Goal: Task Accomplishment & Management: Complete application form

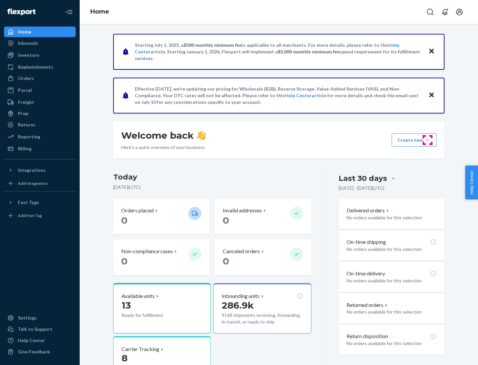
click at [427, 140] on button "Create new Create new inbound Create new order Create new product" at bounding box center [414, 139] width 45 height 13
click at [40, 43] on div "Inbounds" at bounding box center [40, 42] width 70 height 9
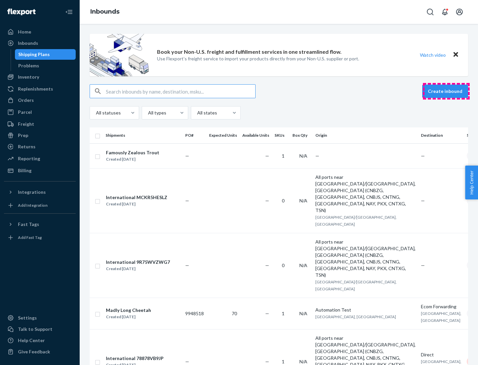
click at [446, 91] on button "Create inbound" at bounding box center [445, 91] width 46 height 13
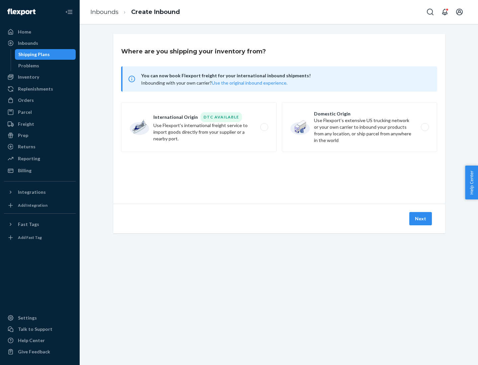
click at [359, 127] on label "Domestic Origin Use Flexport’s extensive US trucking network or your own carrie…" at bounding box center [359, 127] width 155 height 50
click at [424, 127] on input "Domestic Origin Use Flexport’s extensive US trucking network or your own carrie…" at bounding box center [426, 127] width 4 height 4
radio input "true"
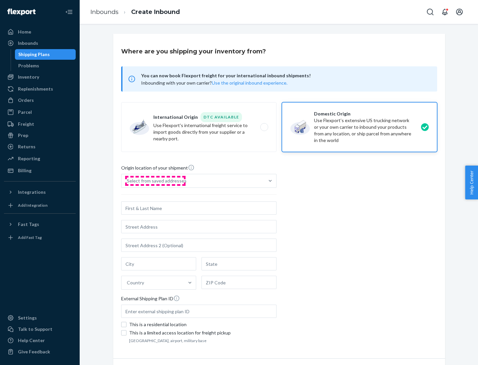
click at [155, 181] on div "Select from saved addresses" at bounding box center [157, 181] width 60 height 7
click at [127, 181] on input "Select from saved addresses" at bounding box center [127, 181] width 1 height 7
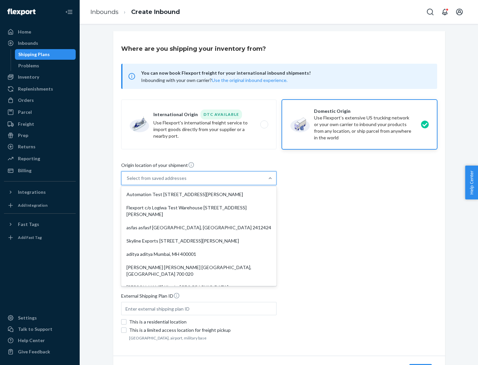
click at [199, 194] on div "Automation Test [STREET_ADDRESS][PERSON_NAME]" at bounding box center [198, 194] width 153 height 13
click at [127, 182] on input "option Automation Test [STREET_ADDRESS][PERSON_NAME]. 9 results available. Use …" at bounding box center [127, 178] width 1 height 7
type input "Automation Test"
type input "9th Floor"
type input "[GEOGRAPHIC_DATA]"
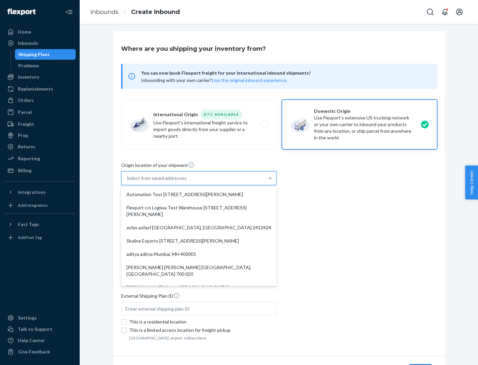
type input "CA"
type input "94104"
type input "[STREET_ADDRESS][PERSON_NAME]"
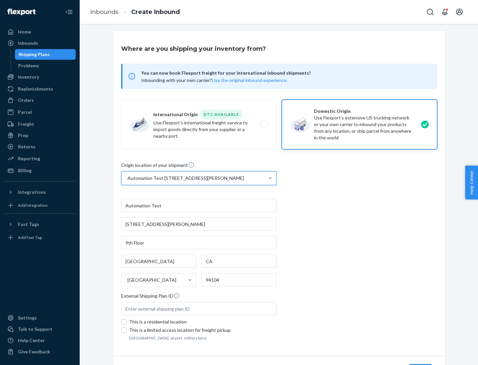
scroll to position [39, 0]
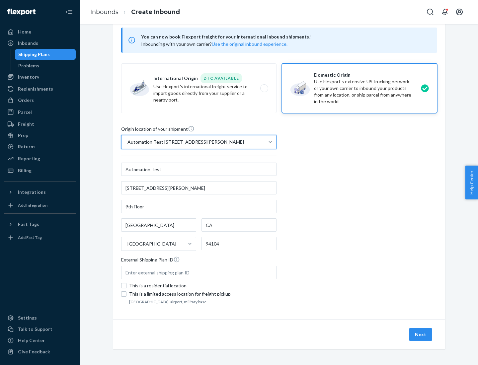
click at [421, 334] on button "Next" at bounding box center [420, 334] width 23 height 13
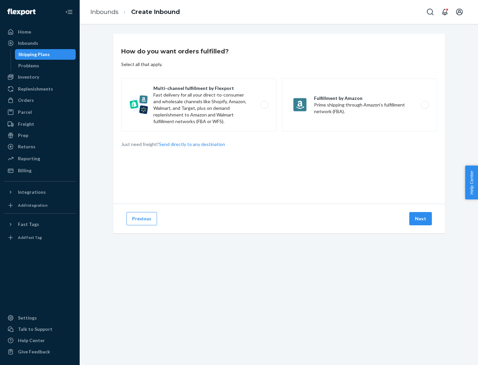
click at [199, 105] on label "Multi-channel fulfillment by Flexport Fast delivery for all your direct-to-cons…" at bounding box center [198, 104] width 155 height 53
click at [264, 105] on input "Multi-channel fulfillment by Flexport Fast delivery for all your direct-to-cons…" at bounding box center [266, 105] width 4 height 4
radio input "true"
click at [421, 219] on button "Next" at bounding box center [420, 218] width 23 height 13
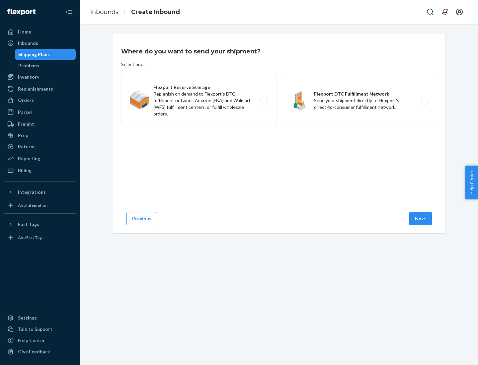
click at [359, 101] on label "Flexport DTC Fulfillment Network Send your shipment directly to Flexport's dire…" at bounding box center [359, 101] width 155 height 50
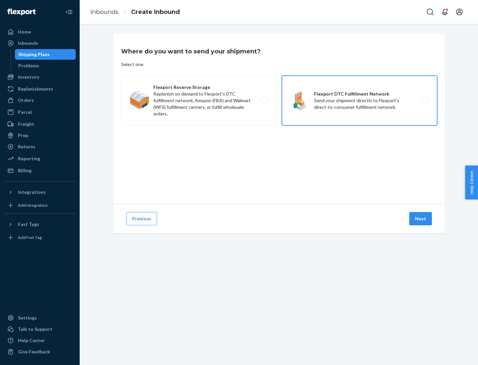
click at [424, 101] on input "Flexport DTC Fulfillment Network Send your shipment directly to Flexport's dire…" at bounding box center [426, 101] width 4 height 4
radio input "true"
click at [421, 219] on button "Next" at bounding box center [420, 218] width 23 height 13
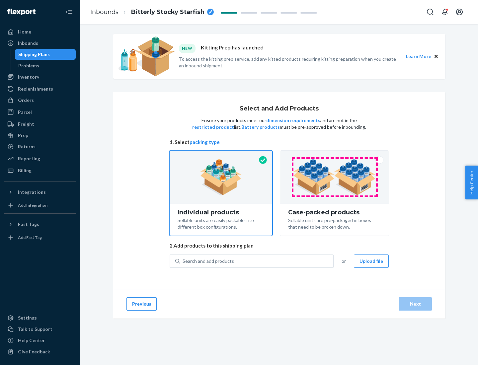
click at [334, 177] on img at bounding box center [334, 177] width 83 height 37
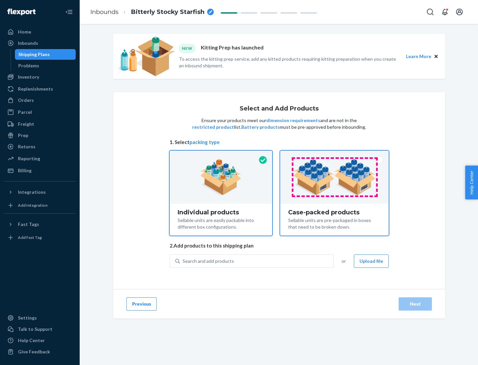
click at [334, 155] on input "Case-packed products Sellable units are pre-packaged in boxes that need to be b…" at bounding box center [334, 153] width 4 height 4
radio input "true"
radio input "false"
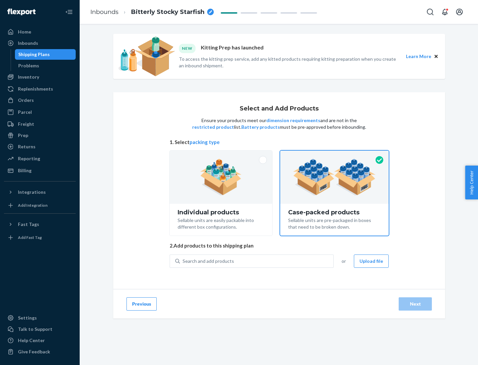
click at [257, 261] on div "Search and add products" at bounding box center [256, 261] width 153 height 12
click at [183, 261] on input "Search and add products" at bounding box center [183, 261] width 1 height 7
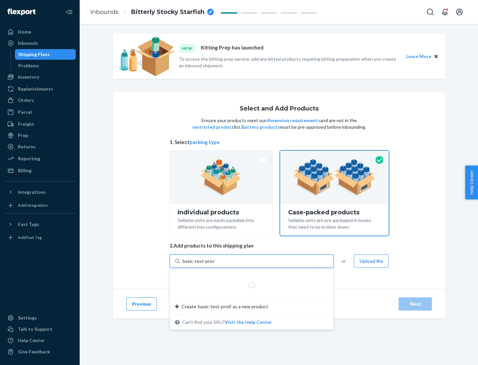
type input "basic-test-product-1"
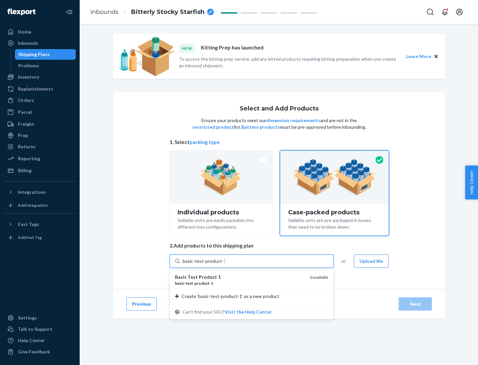
click at [240, 283] on div "basic - test - product - 1" at bounding box center [240, 283] width 130 height 6
click at [225, 264] on input "basic-test-product-1" at bounding box center [204, 261] width 42 height 7
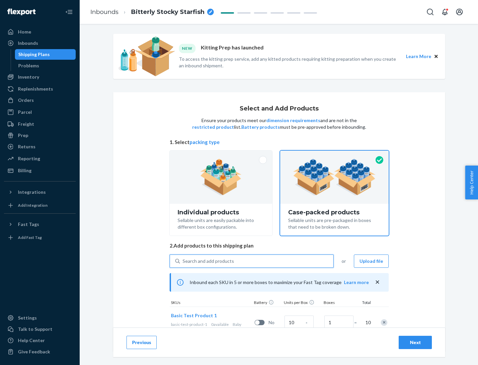
scroll to position [24, 0]
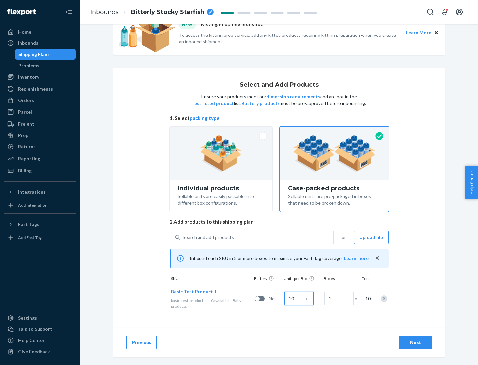
type input "10"
type input "7"
click at [415, 342] on div "Next" at bounding box center [415, 342] width 22 height 7
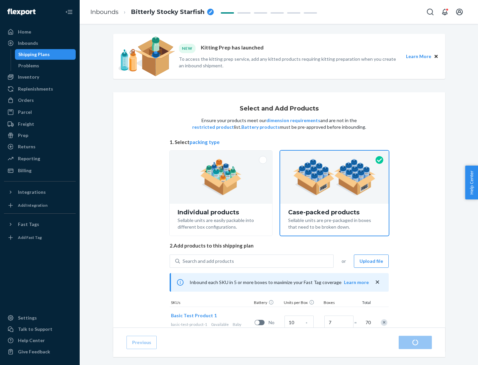
radio input "true"
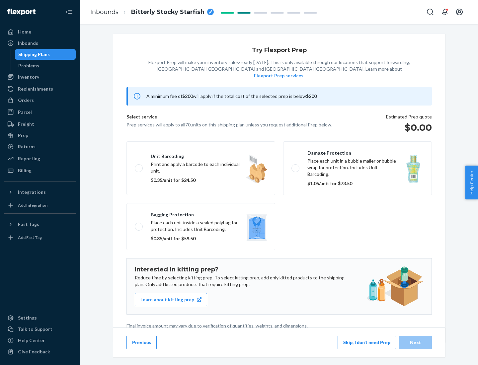
scroll to position [2, 0]
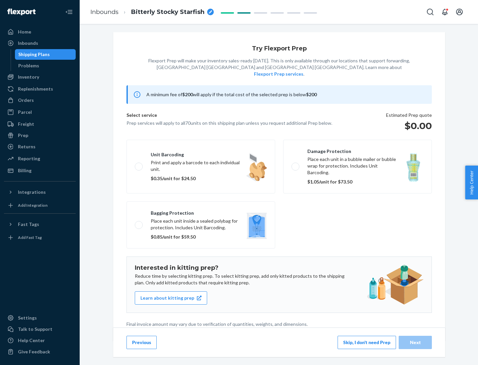
click at [201, 211] on label "Bagging protection Place each unit inside a sealed polybag for protection. Incl…" at bounding box center [200, 224] width 149 height 47
click at [139, 223] on input "Bagging protection Place each unit inside a sealed polybag for protection. Incl…" at bounding box center [137, 225] width 4 height 4
checkbox input "true"
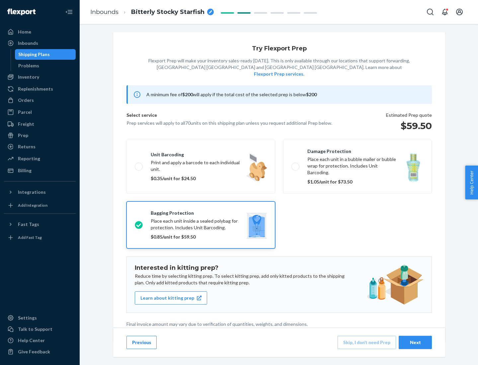
click at [415, 342] on div "Next" at bounding box center [415, 342] width 22 height 7
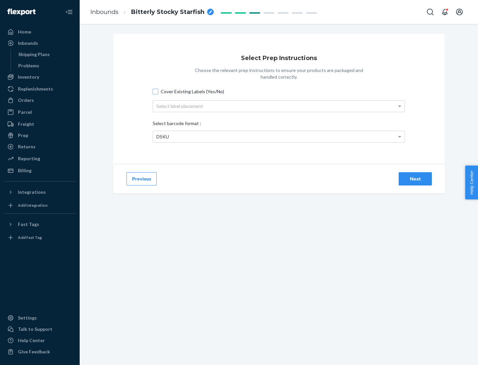
click at [155, 91] on input "Cover Existing Labels (Yes/No)" at bounding box center [155, 91] width 5 height 5
checkbox input "true"
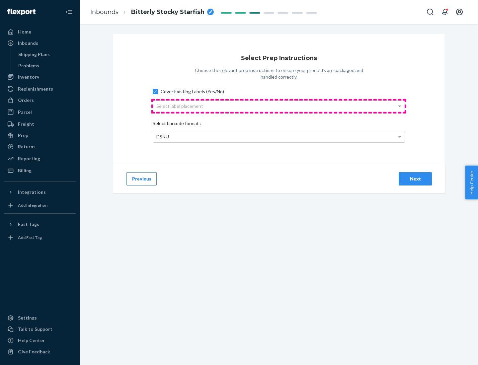
click at [279, 106] on div "Select label placement" at bounding box center [279, 106] width 252 height 11
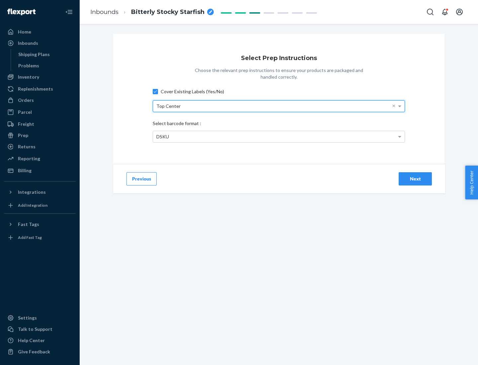
click at [279, 136] on div "DSKU" at bounding box center [279, 136] width 252 height 11
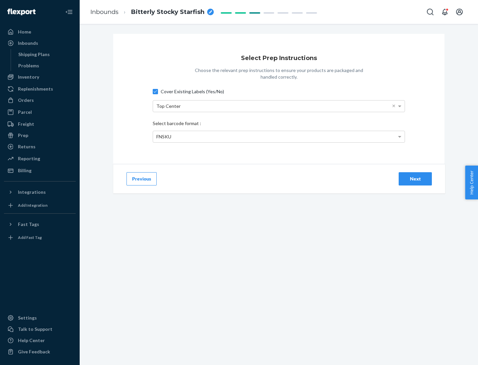
click at [415, 179] on div "Next" at bounding box center [415, 179] width 22 height 7
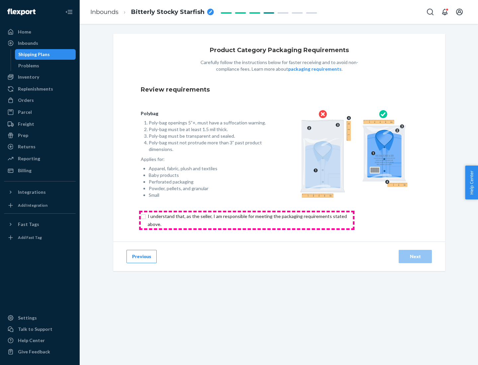
click at [247, 220] on input "checkbox" at bounding box center [251, 220] width 221 height 16
checkbox input "true"
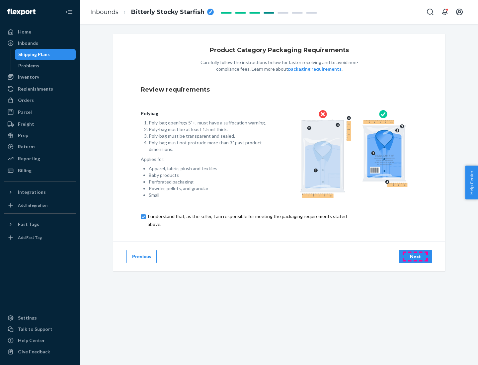
click at [415, 256] on div "Next" at bounding box center [415, 256] width 22 height 7
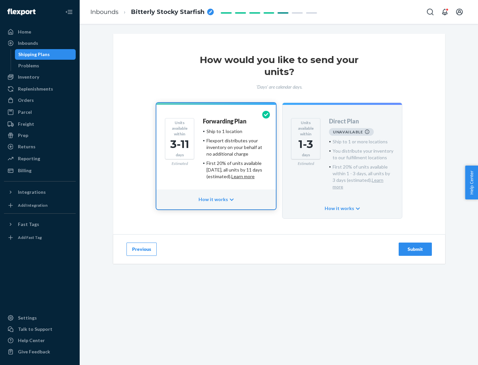
click at [225, 121] on h4 "Forwarding Plan" at bounding box center [224, 121] width 43 height 7
click at [415, 246] on div "Submit" at bounding box center [415, 249] width 22 height 7
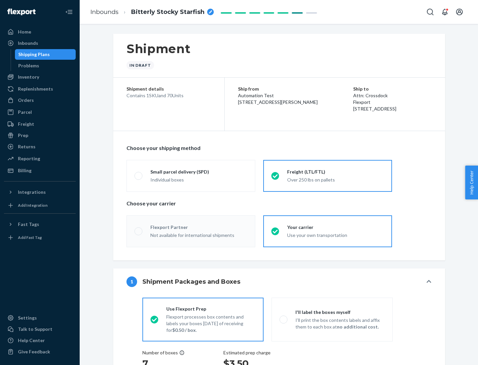
radio input "true"
radio input "false"
radio input "true"
radio input "false"
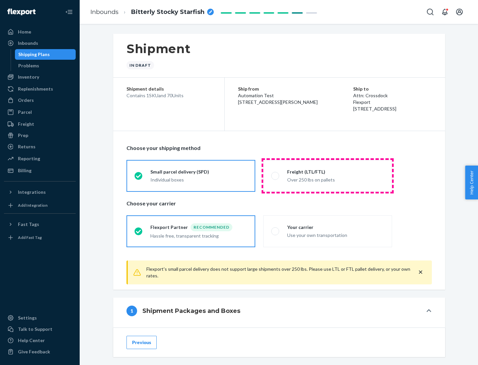
click at [328, 176] on div "Over 250 lbs on pallets" at bounding box center [335, 179] width 97 height 8
click at [275, 176] on input "Freight (LTL/FTL) Over 250 lbs on pallets" at bounding box center [273, 176] width 4 height 4
radio input "true"
radio input "false"
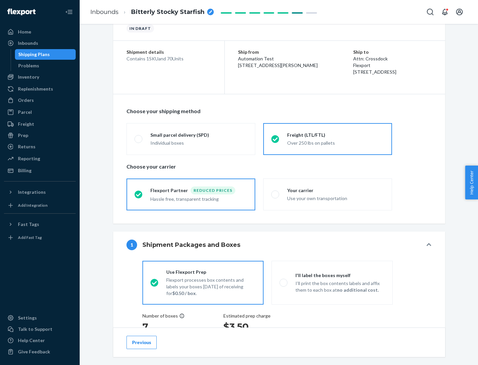
click at [328, 194] on div "Use your own transportation" at bounding box center [335, 198] width 97 height 8
click at [275, 194] on input "Your carrier Use your own transportation" at bounding box center [273, 194] width 4 height 4
radio input "true"
radio input "false"
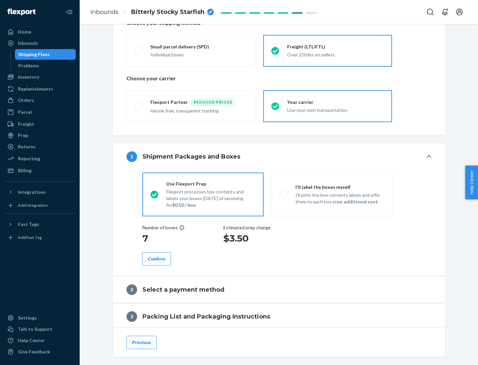
click at [332, 194] on p "I’ll print the box contents labels and affix them to each box at no additional …" at bounding box center [339, 198] width 89 height 13
click at [284, 194] on input "I'll label the boxes myself I’ll print the box contents labels and affix them t…" at bounding box center [281, 194] width 4 height 4
radio input "true"
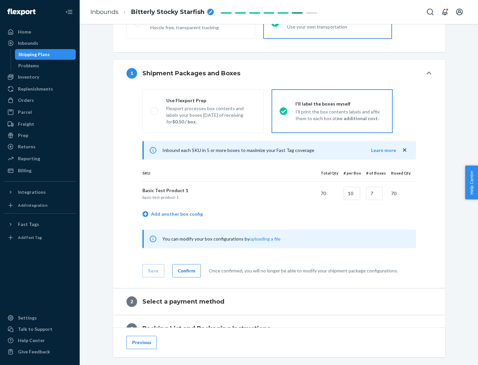
scroll to position [114, 0]
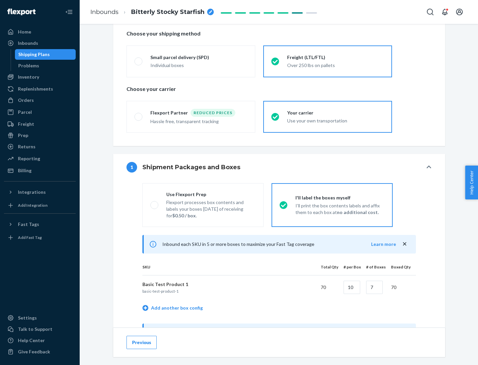
click at [211, 194] on div "Use Flexport Prep" at bounding box center [210, 194] width 89 height 7
click at [155, 203] on input "Use Flexport Prep Flexport processes box contents and labels your boxes [DATE] …" at bounding box center [152, 205] width 4 height 4
radio input "true"
radio input "false"
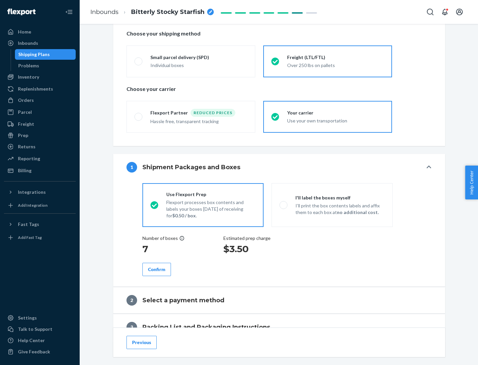
scroll to position [189, 0]
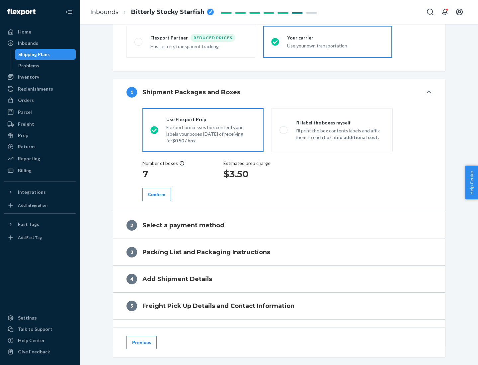
click at [157, 194] on div "Confirm" at bounding box center [156, 194] width 17 height 7
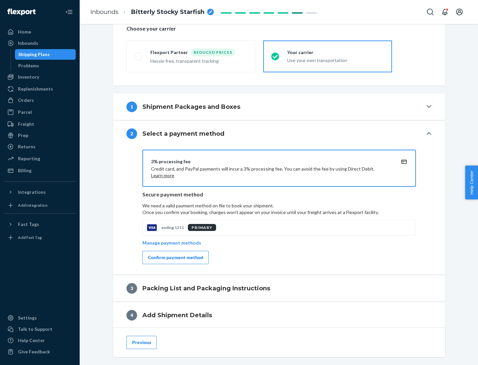
scroll to position [238, 0]
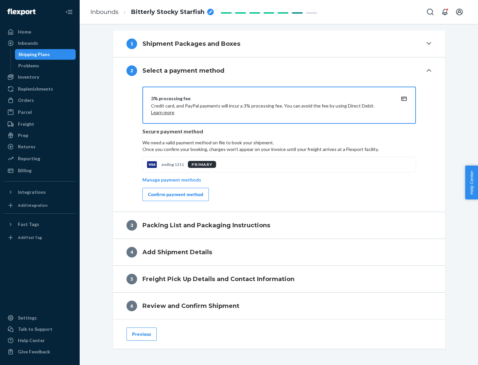
click at [175, 194] on div "Confirm payment method" at bounding box center [175, 194] width 55 height 7
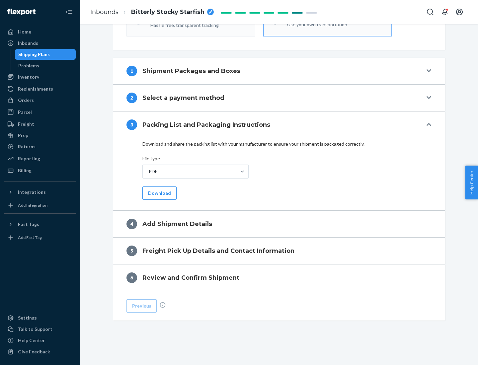
scroll to position [209, 0]
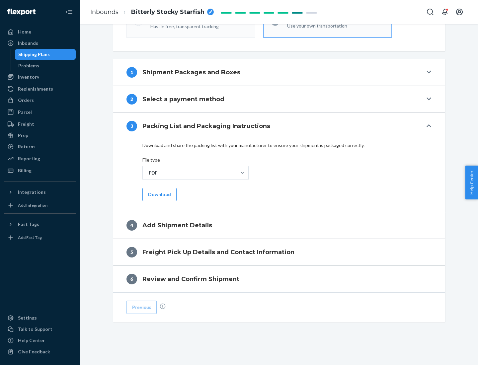
click at [159, 194] on button "Download" at bounding box center [159, 194] width 34 height 13
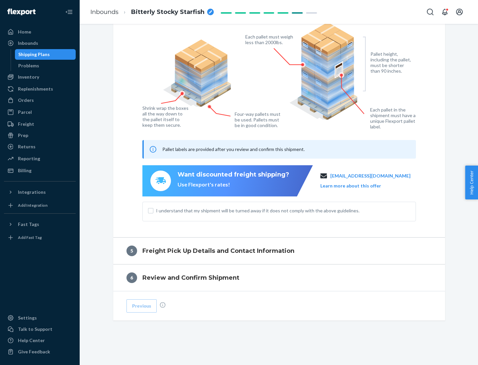
click at [279, 210] on span "I understand that my shipment will be turned away if it does not comply with th…" at bounding box center [283, 210] width 254 height 7
click at [153, 210] on input "I understand that my shipment will be turned away if it does not comply with th…" at bounding box center [150, 210] width 5 height 5
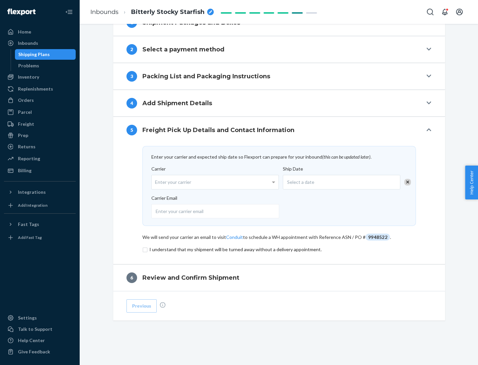
scroll to position [259, 0]
click at [279, 249] on input "checkbox" at bounding box center [278, 250] width 273 height 8
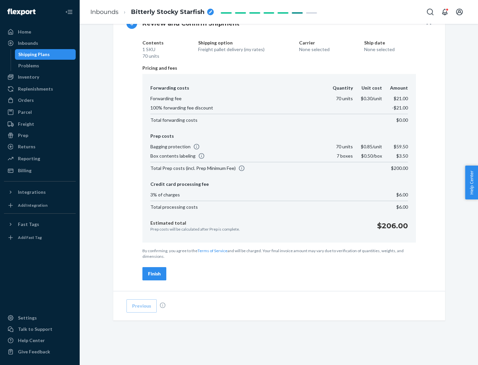
click at [154, 274] on div "Finish" at bounding box center [154, 273] width 13 height 7
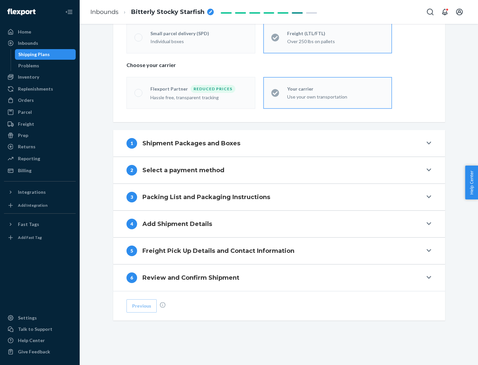
scroll to position [138, 0]
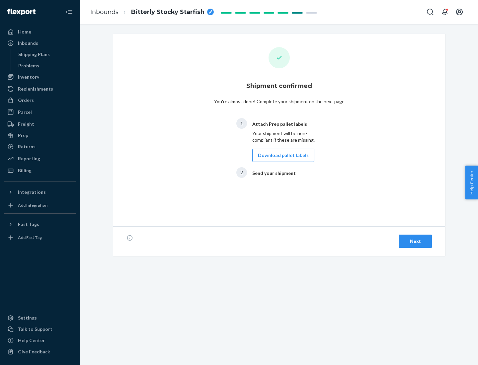
click at [281, 155] on button "Download pallet labels" at bounding box center [283, 155] width 62 height 13
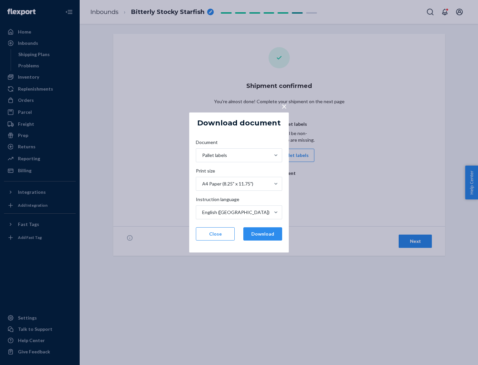
click at [262, 234] on button "Download" at bounding box center [262, 233] width 39 height 13
click at [284, 106] on span "×" at bounding box center [283, 106] width 5 height 11
